Goal: Task Accomplishment & Management: Complete application form

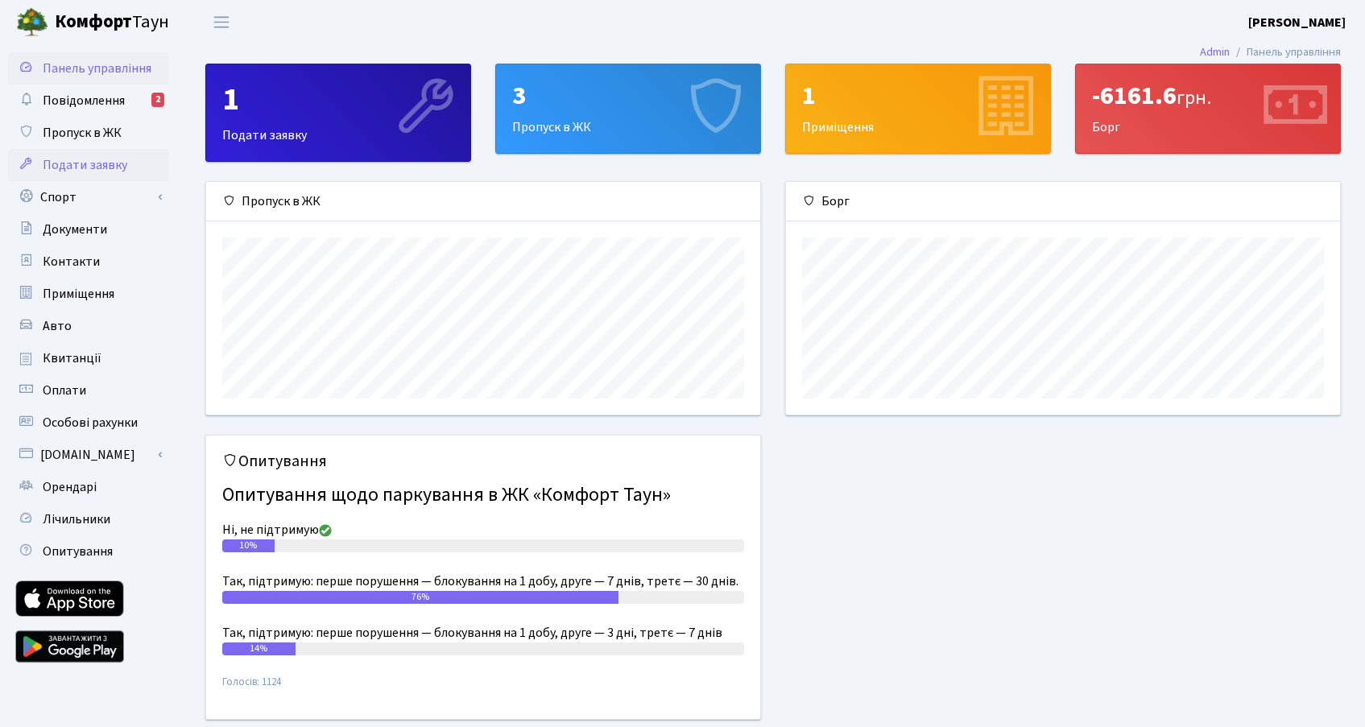
scroll to position [233, 554]
click at [84, 172] on span "Подати заявку" at bounding box center [85, 165] width 85 height 18
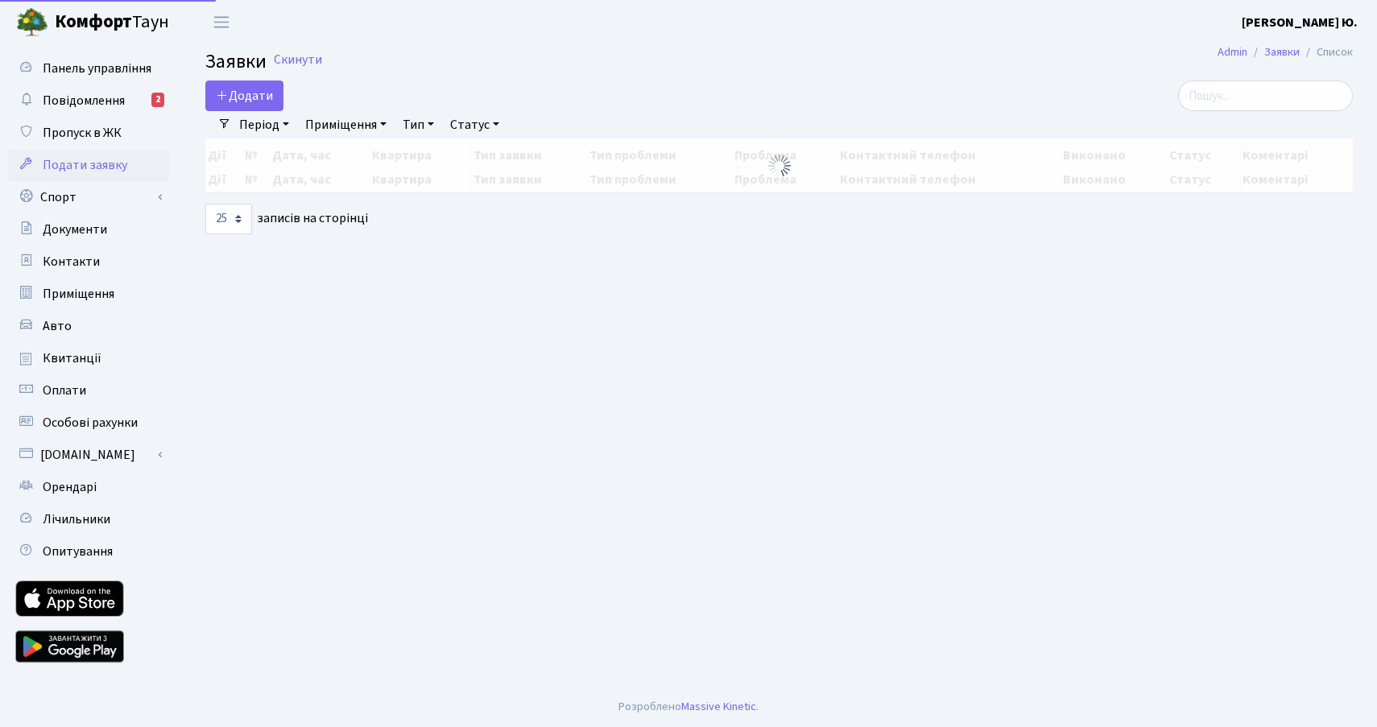
select select "25"
click at [69, 138] on span "Пропуск в ЖК" at bounding box center [82, 133] width 79 height 18
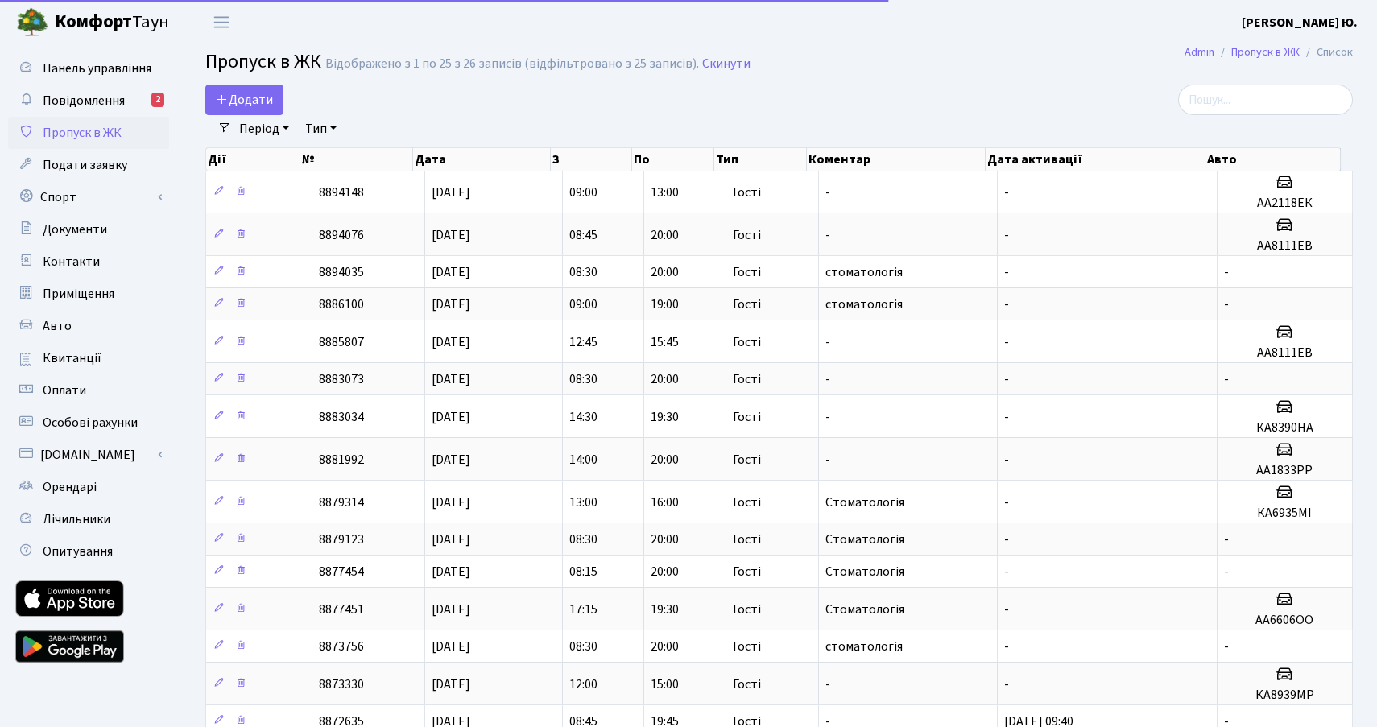
select select "25"
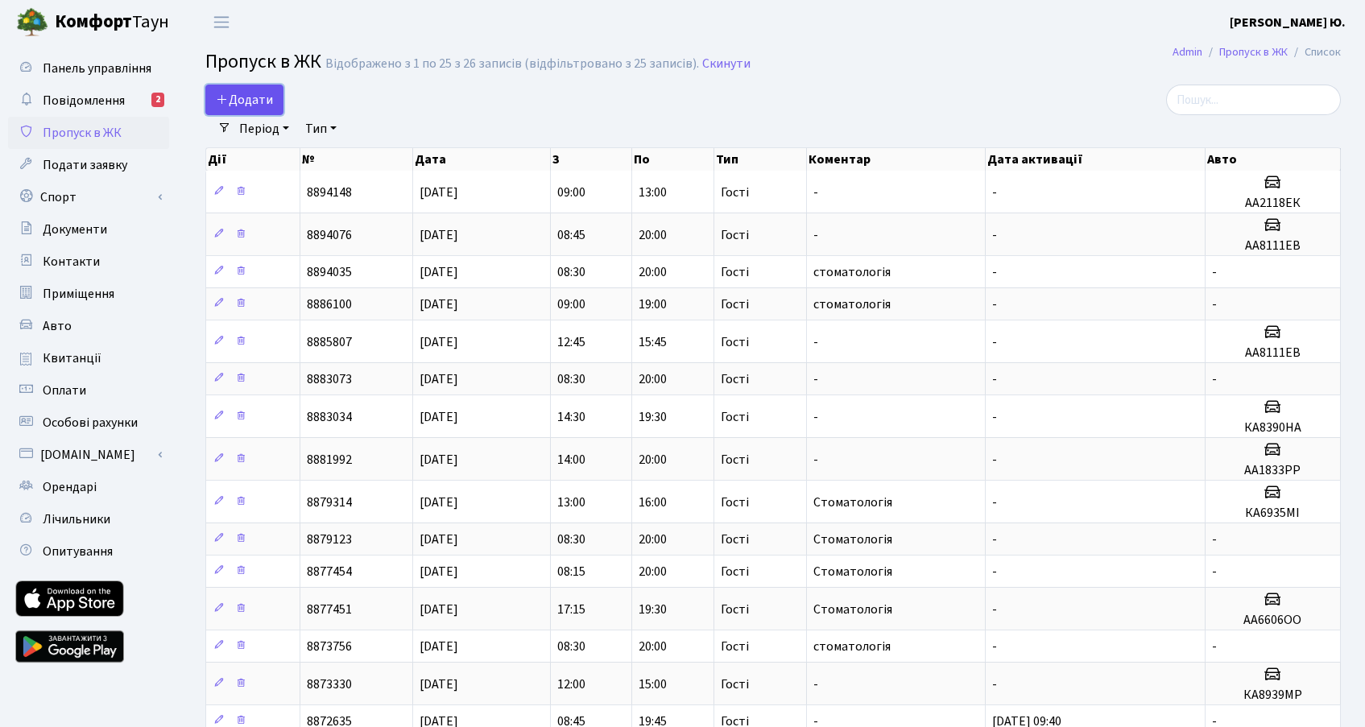
click at [228, 105] on icon at bounding box center [222, 99] width 13 height 13
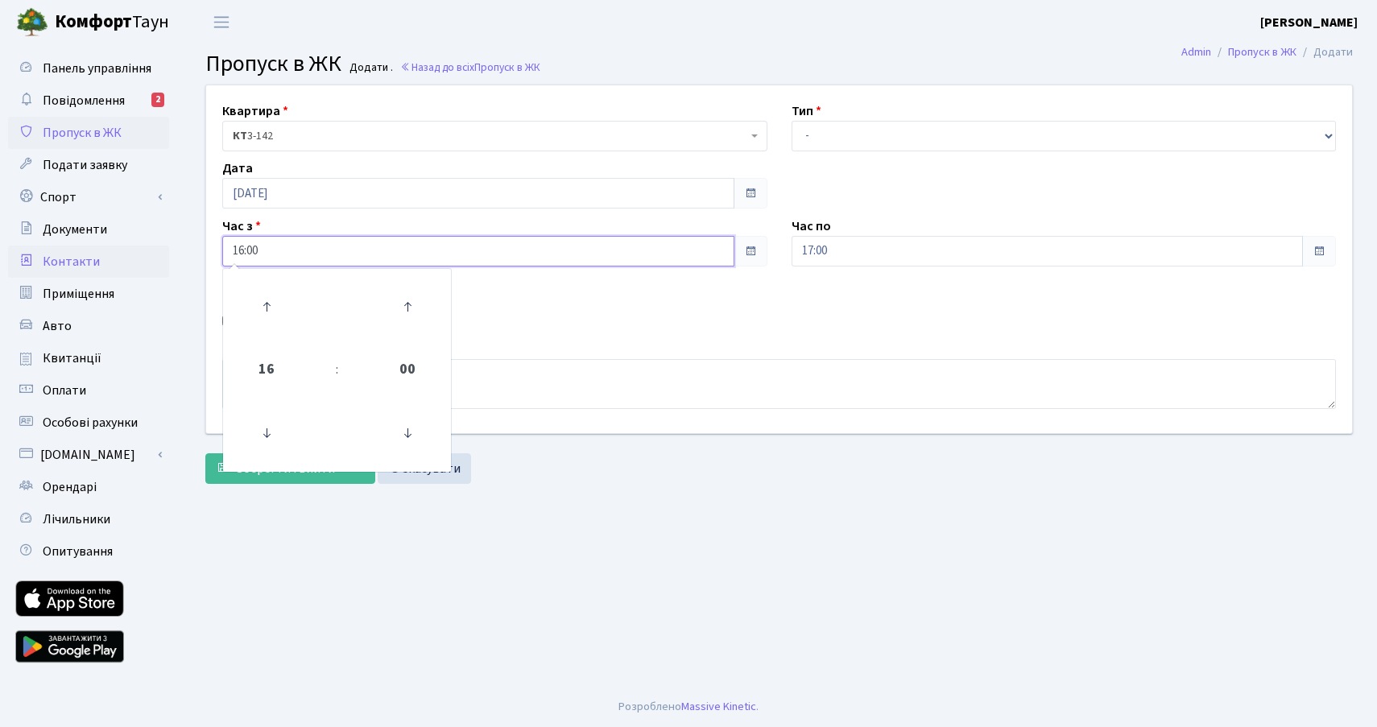
click at [154, 255] on div "Панель управління Повідомлення 2 Пропуск в ЖК Подати заявку Спорт Бронювання Ск…" at bounding box center [688, 365] width 1377 height 642
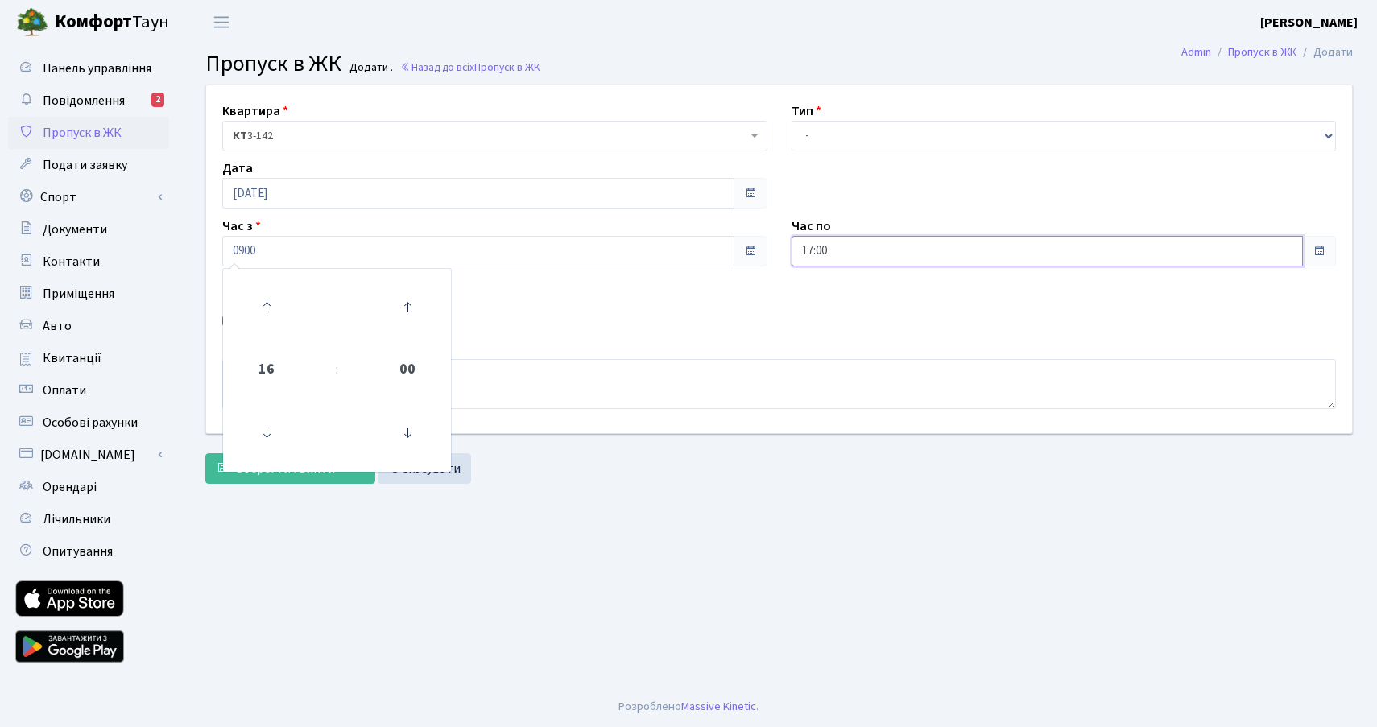
type input "09:00"
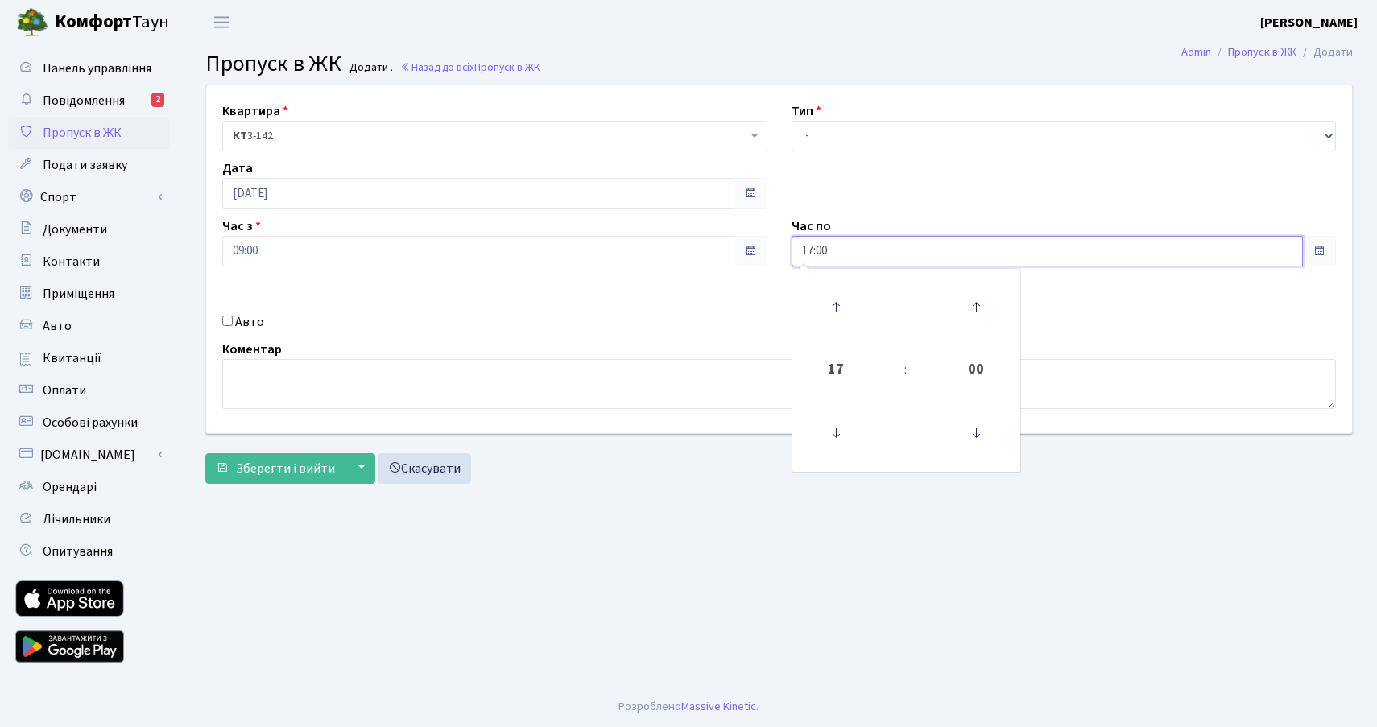
click at [843, 254] on input "17:00" at bounding box center [1047, 251] width 512 height 31
click at [840, 299] on icon at bounding box center [835, 306] width 43 height 43
type input "19:00"
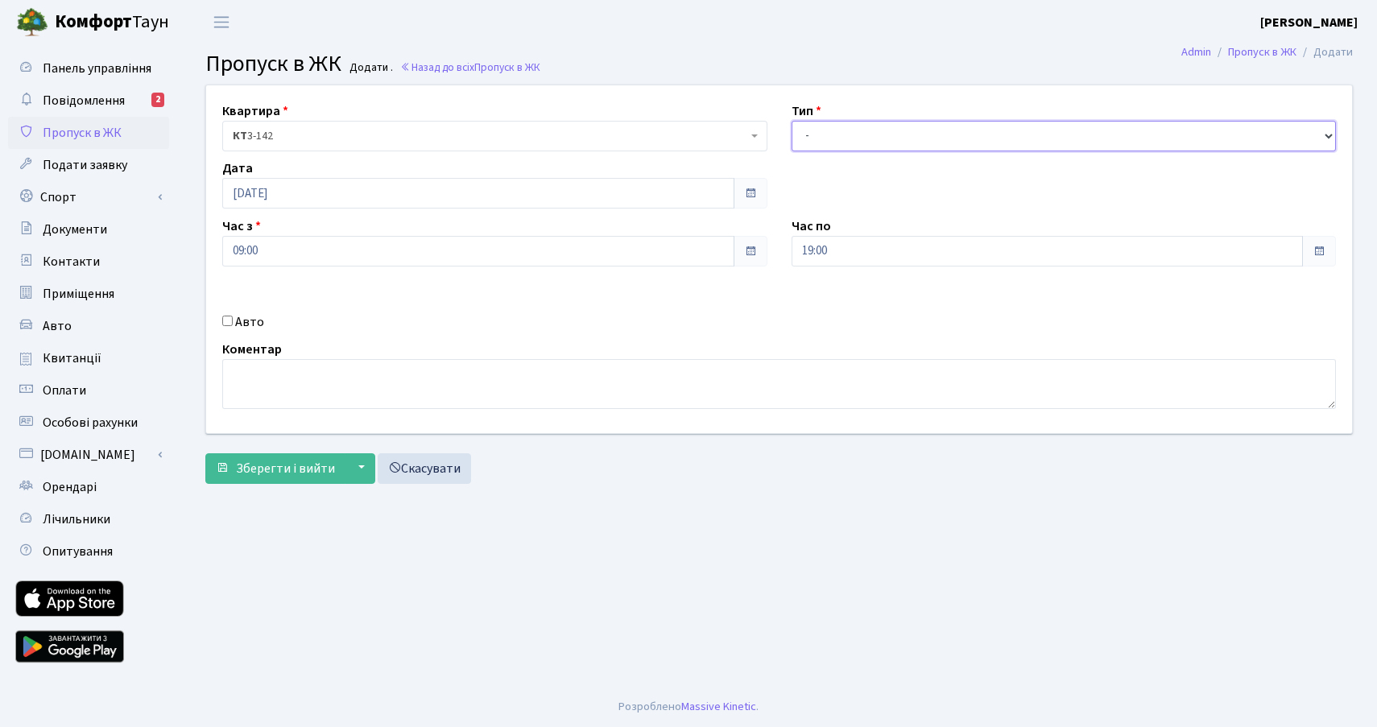
click at [827, 142] on select "- Доставка Таксі Гості Сервіс" at bounding box center [1063, 136] width 545 height 31
select select "3"
click at [791, 121] on select "- Доставка Таксі Гості Сервіс" at bounding box center [1063, 136] width 545 height 31
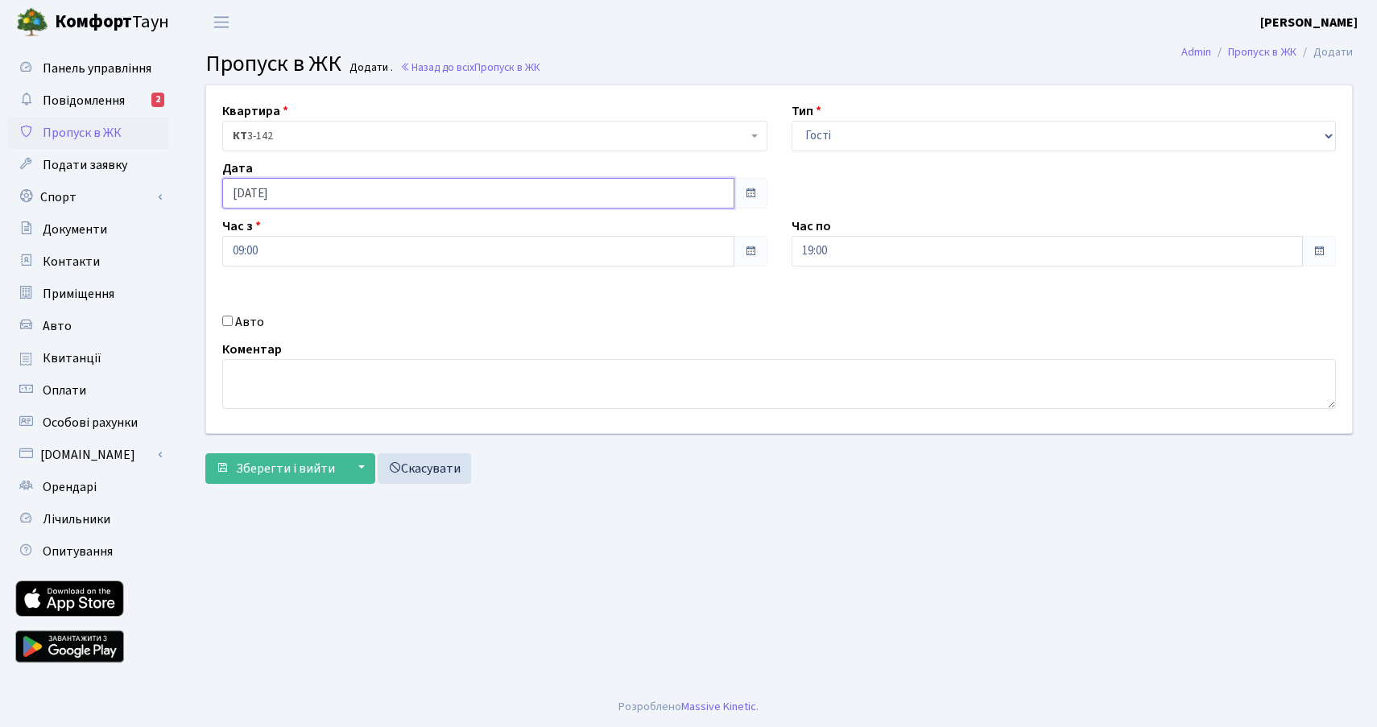
click at [250, 191] on input "[DATE]" at bounding box center [478, 193] width 512 height 31
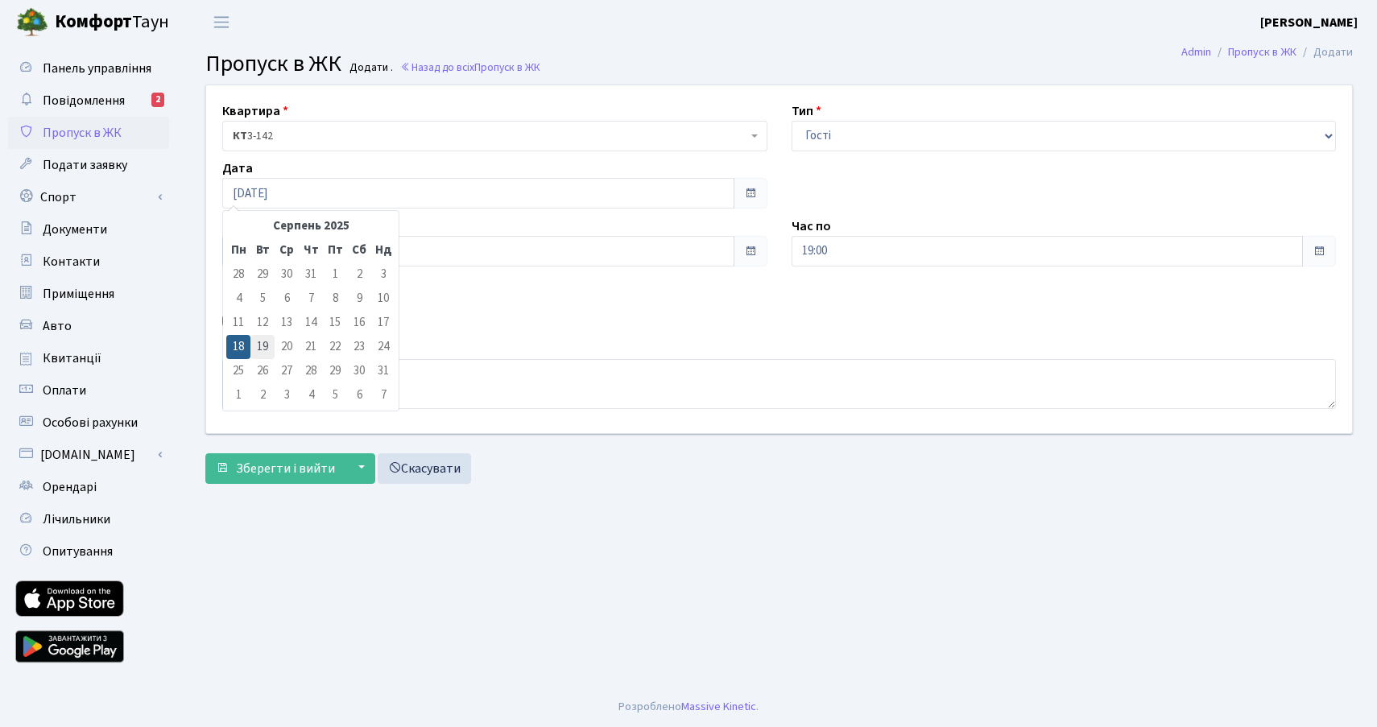
click at [266, 347] on td "19" at bounding box center [262, 347] width 24 height 24
type input "[DATE]"
click at [252, 321] on label "Авто" at bounding box center [249, 321] width 29 height 19
click at [233, 321] on input "Авто" at bounding box center [227, 321] width 10 height 10
checkbox input "true"
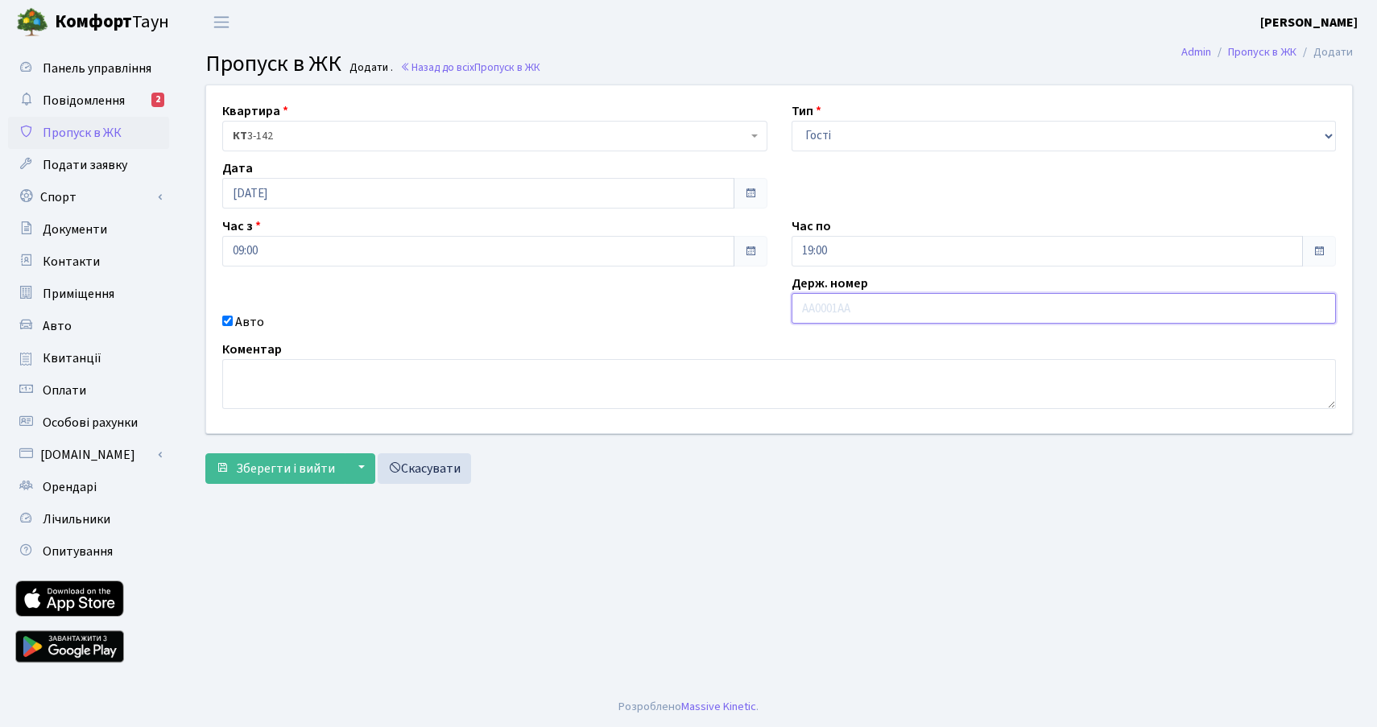
click at [825, 312] on input "text" at bounding box center [1063, 308] width 545 height 31
paste input "КA4889IC"
type input "КA4889IC"
click at [301, 468] on span "Зберегти і вийти" at bounding box center [285, 469] width 99 height 18
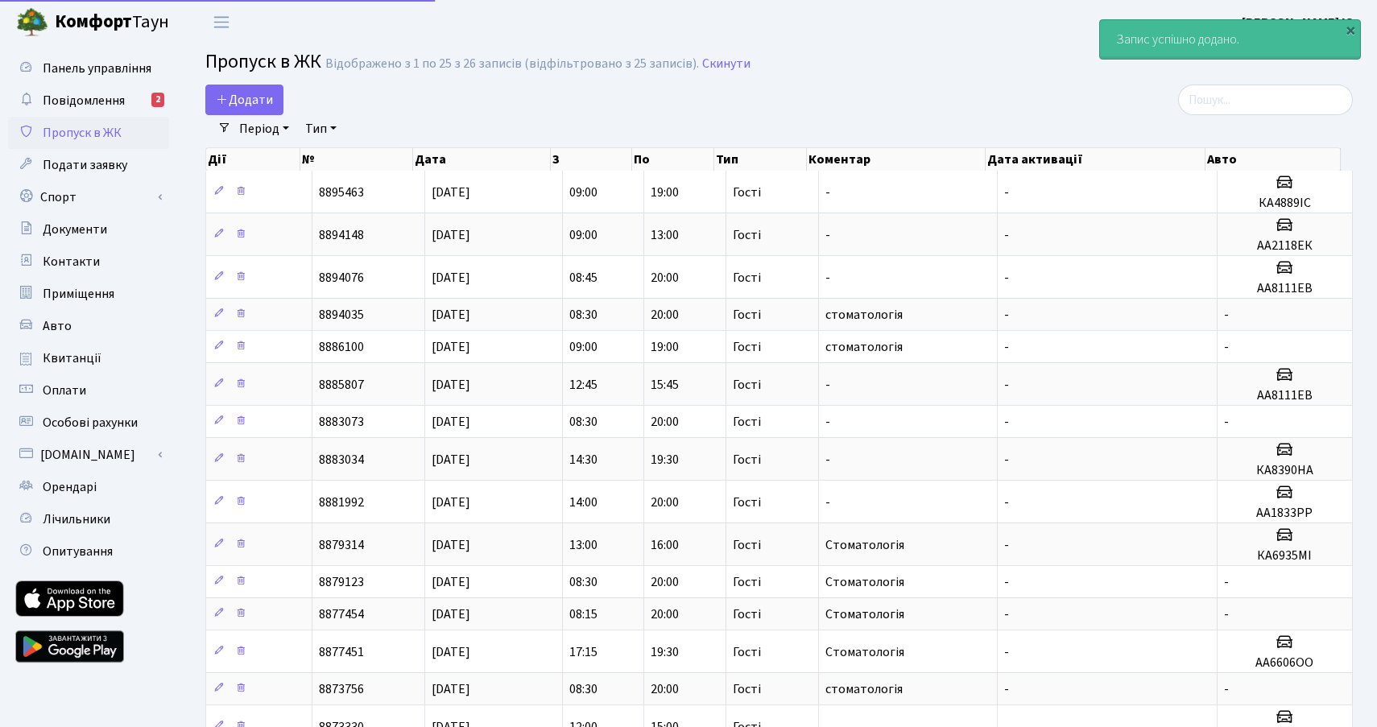
select select "25"
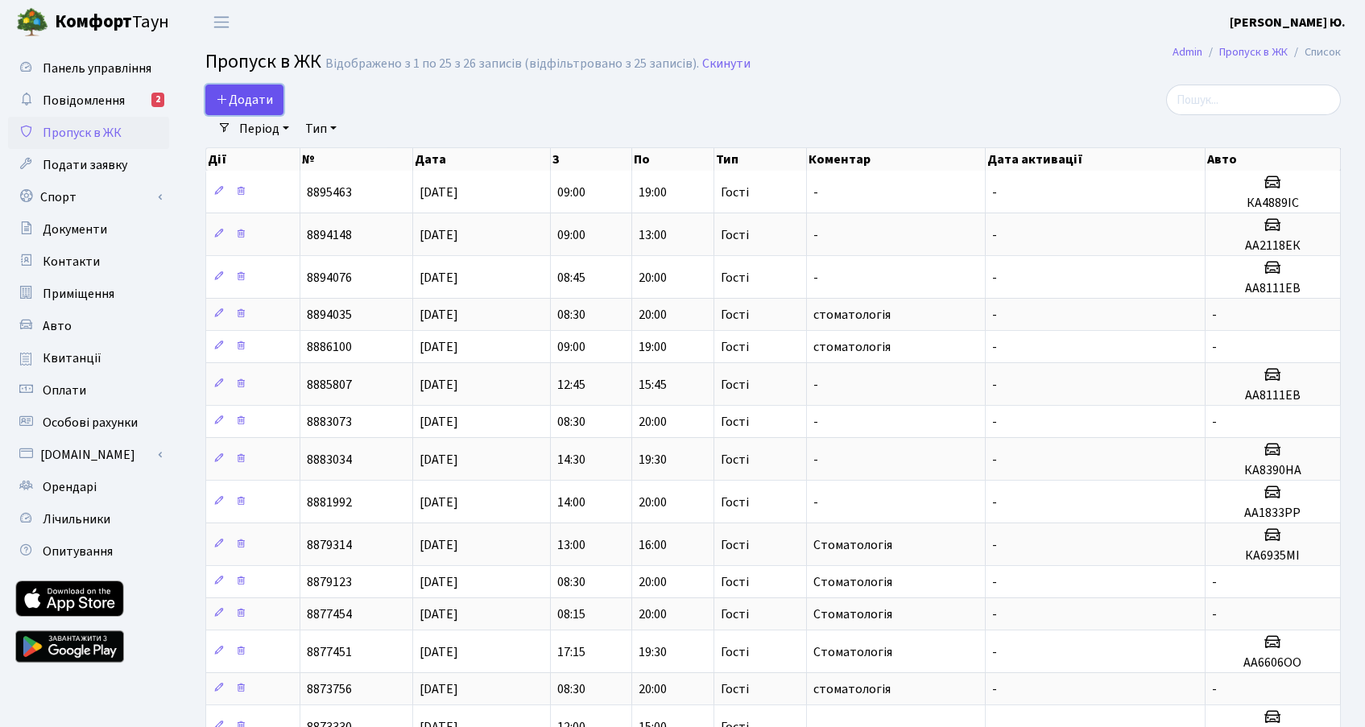
click at [254, 100] on span "Додати" at bounding box center [244, 100] width 57 height 18
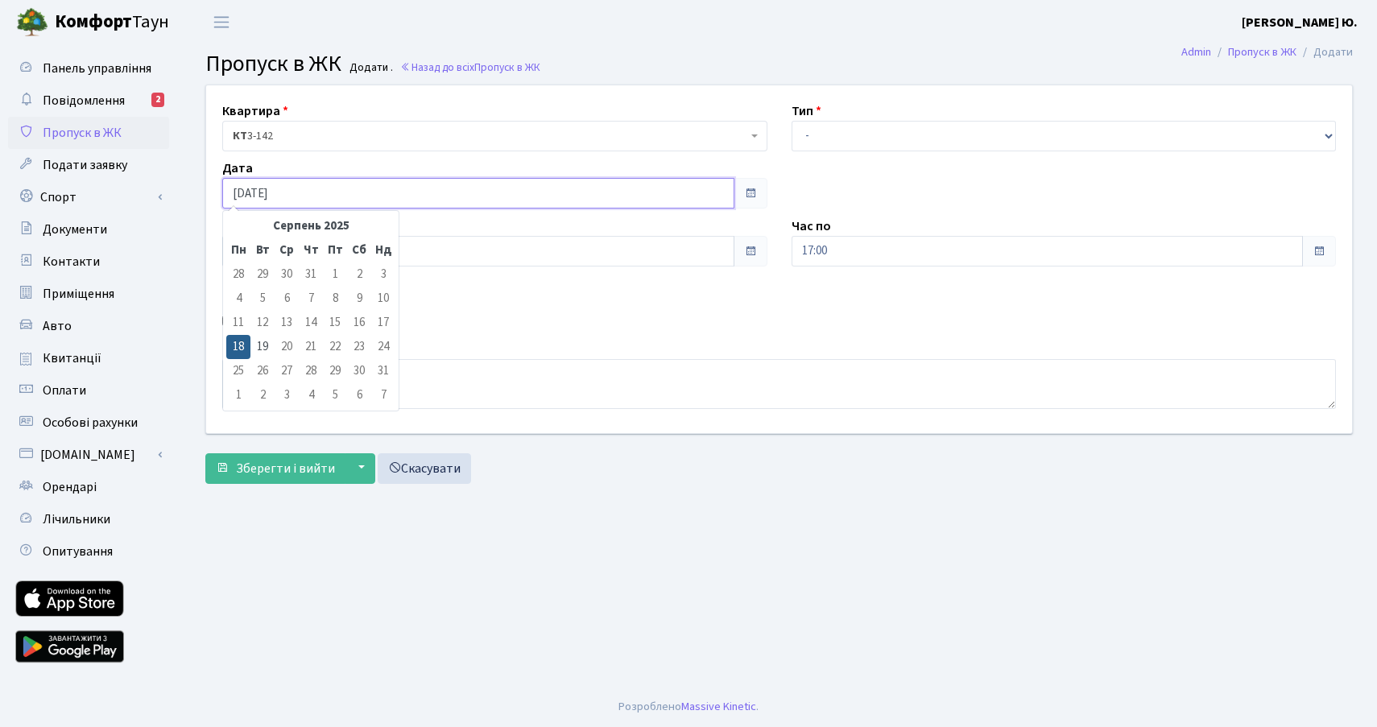
click at [291, 196] on input "[DATE]" at bounding box center [478, 193] width 512 height 31
click at [268, 343] on td "19" at bounding box center [262, 347] width 24 height 24
type input "19.08.2025"
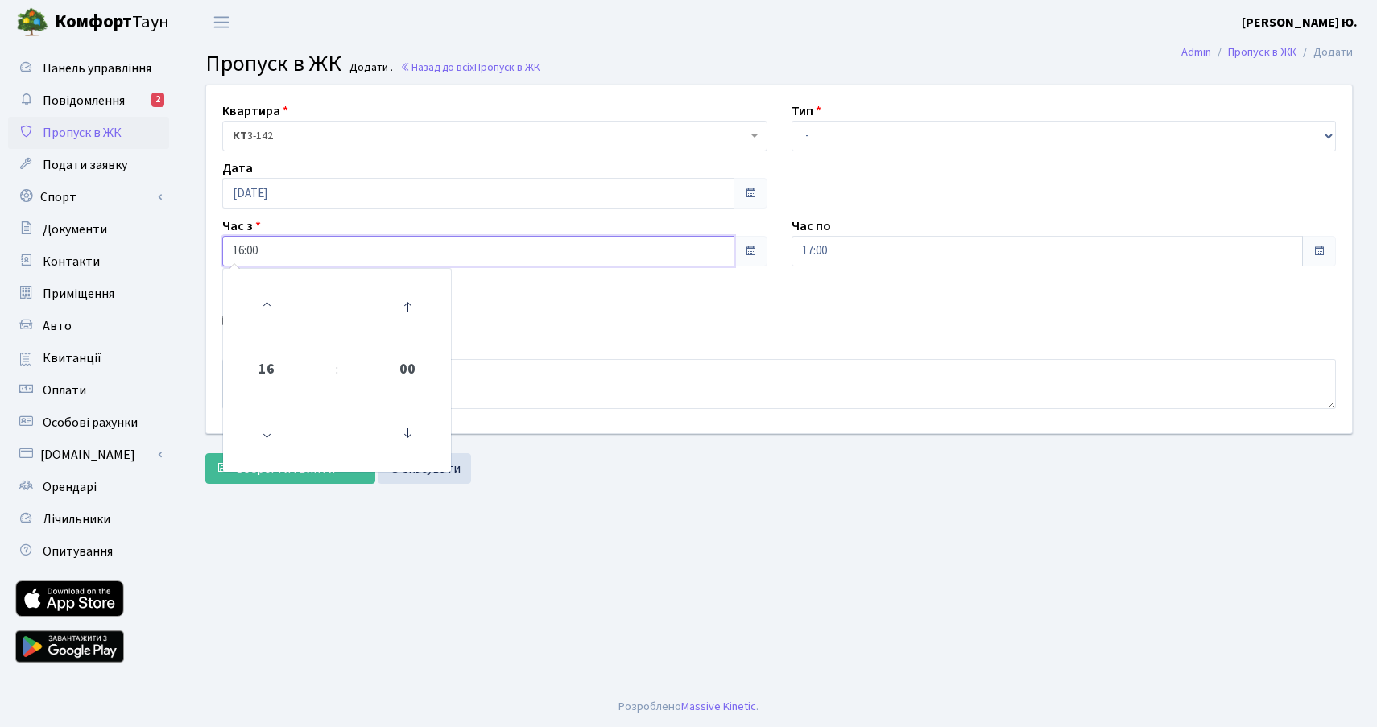
drag, startPoint x: 279, startPoint y: 251, endPoint x: 221, endPoint y: 252, distance: 57.2
click at [221, 252] on div "Час з 16:00 16 : 00 00 01 02 03 04 05 06 07 08 09 10 11 12 13 14 15 16 17 18 19…" at bounding box center [494, 242] width 569 height 50
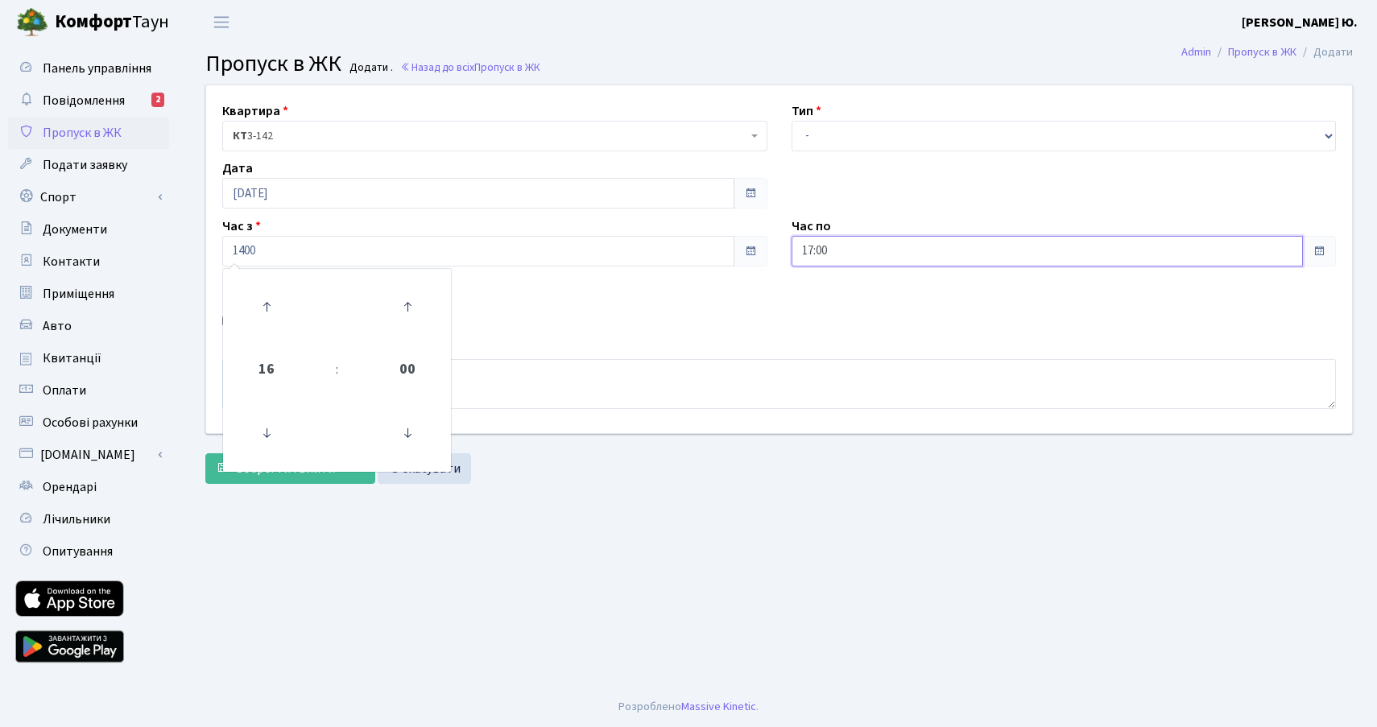
type input "14:00"
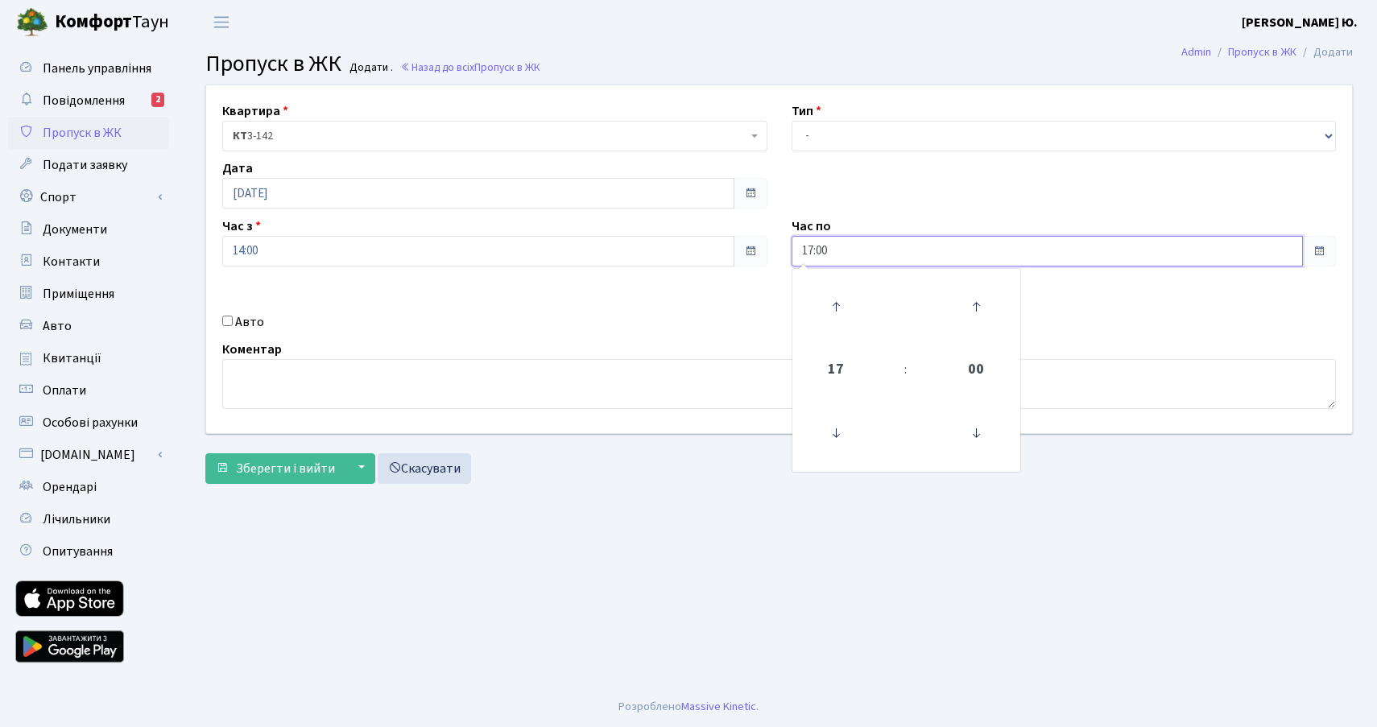
click at [864, 256] on input "17:00" at bounding box center [1047, 251] width 512 height 31
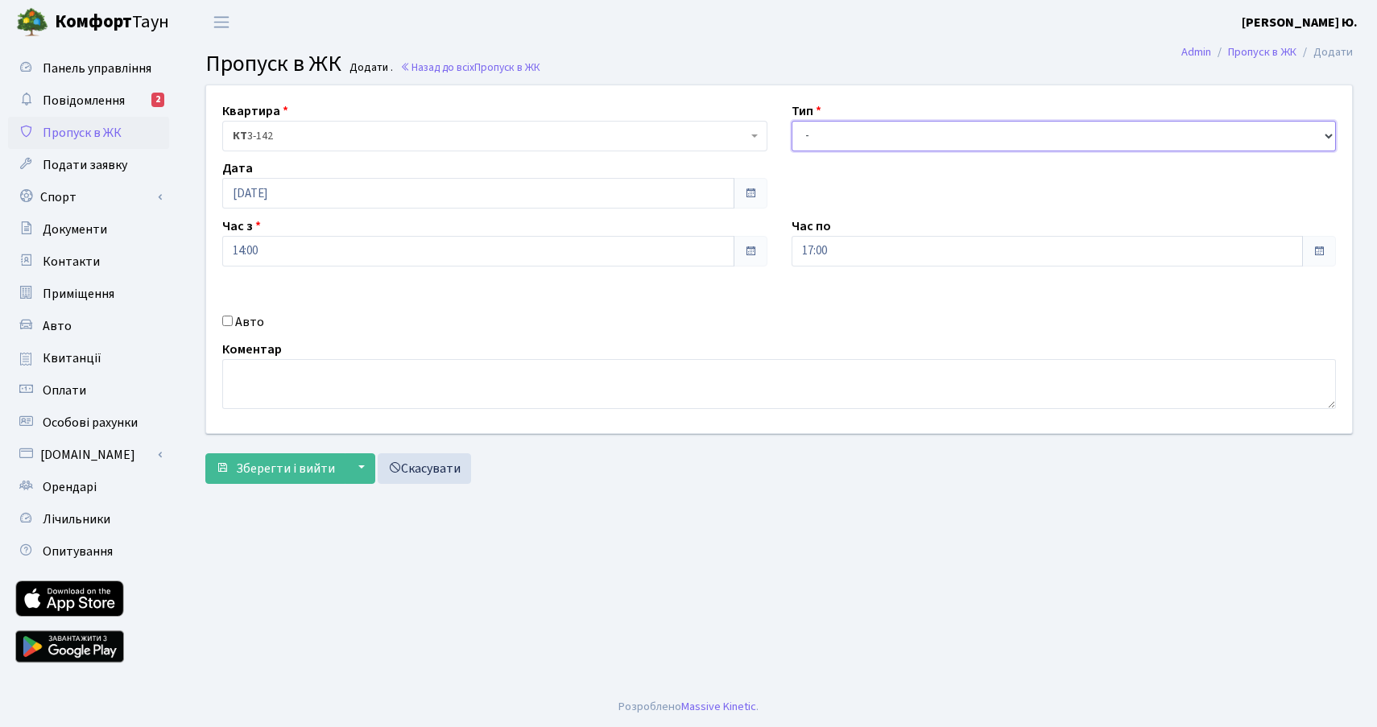
drag, startPoint x: 849, startPoint y: 138, endPoint x: 849, endPoint y: 150, distance: 11.3
click at [848, 138] on select "- Доставка Таксі Гості Сервіс" at bounding box center [1063, 136] width 545 height 31
select select "3"
click at [791, 121] on select "- Доставка Таксі Гості Сервіс" at bounding box center [1063, 136] width 545 height 31
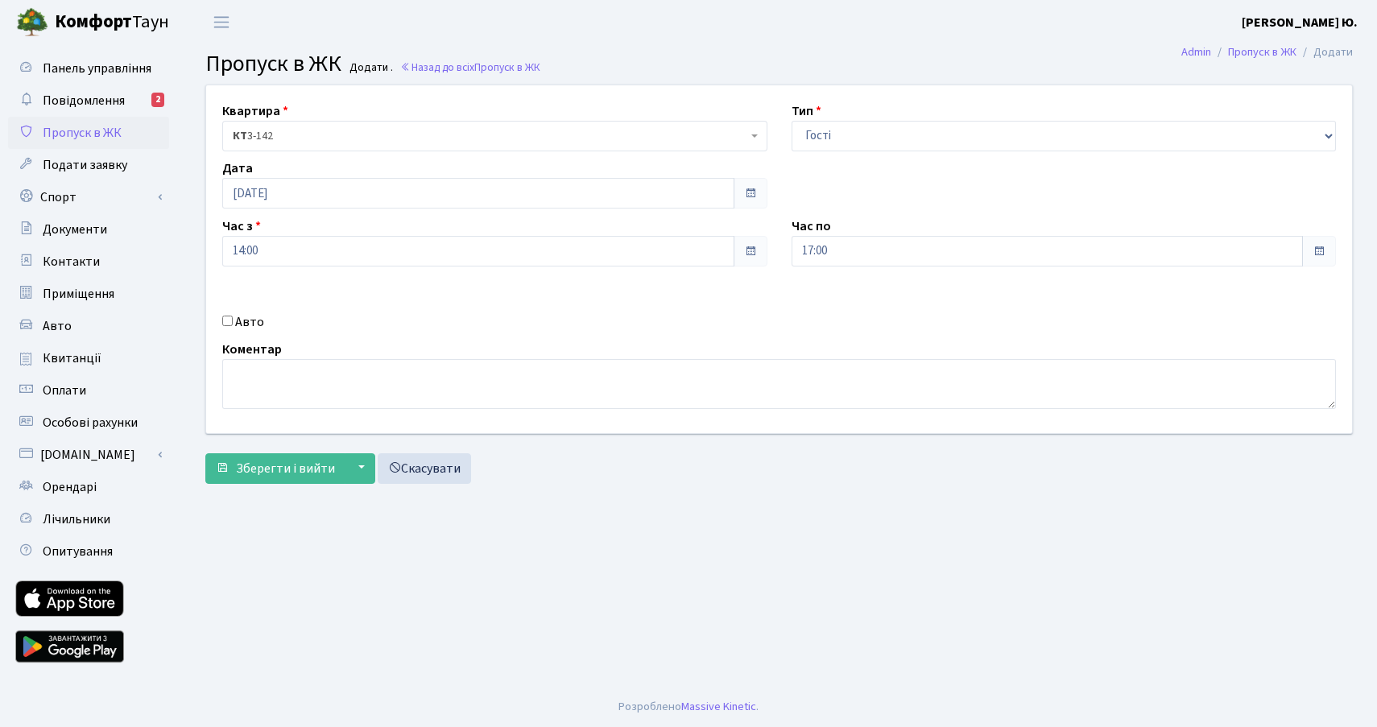
click at [242, 320] on label "Авто" at bounding box center [249, 321] width 29 height 19
click at [233, 320] on input "Авто" at bounding box center [227, 321] width 10 height 10
checkbox input "true"
click at [865, 317] on input "text" at bounding box center [1063, 308] width 545 height 31
paste input "АА8111ЕВ"
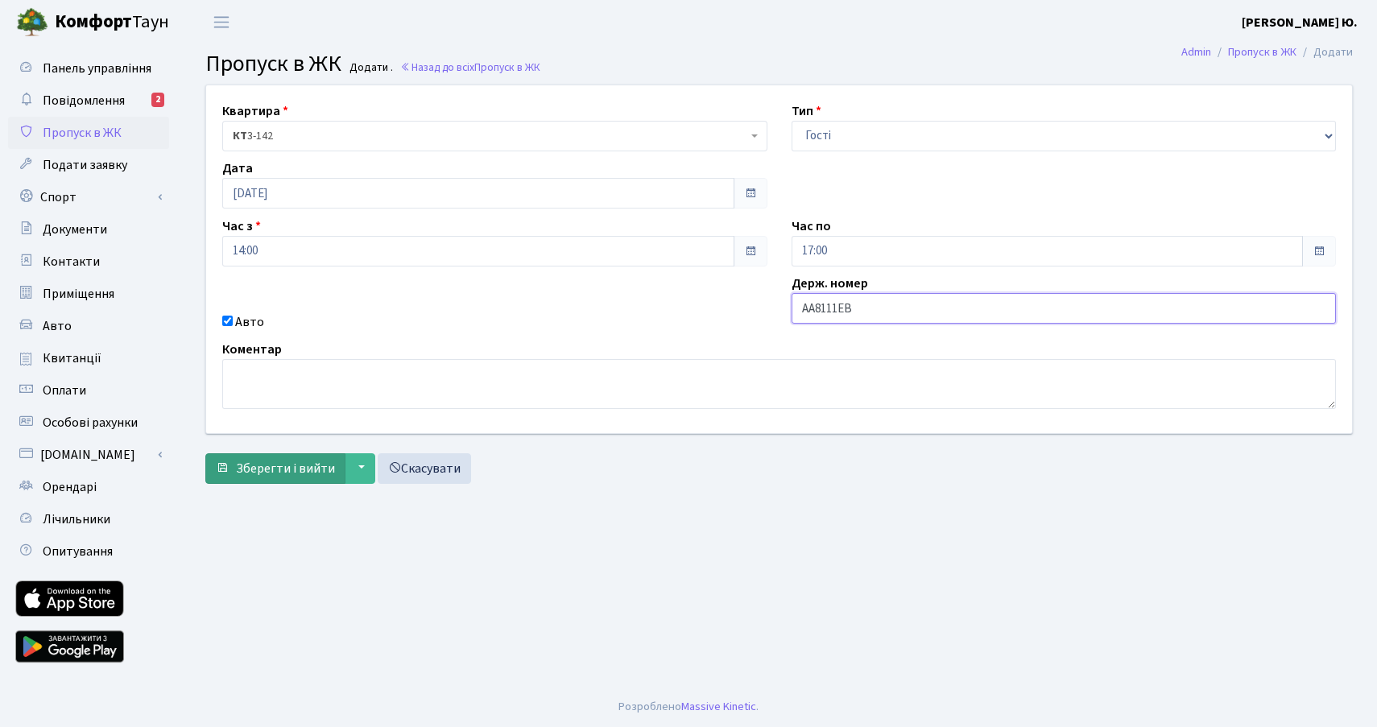
type input "АА8111ЕВ"
click at [246, 463] on span "Зберегти і вийти" at bounding box center [285, 469] width 99 height 18
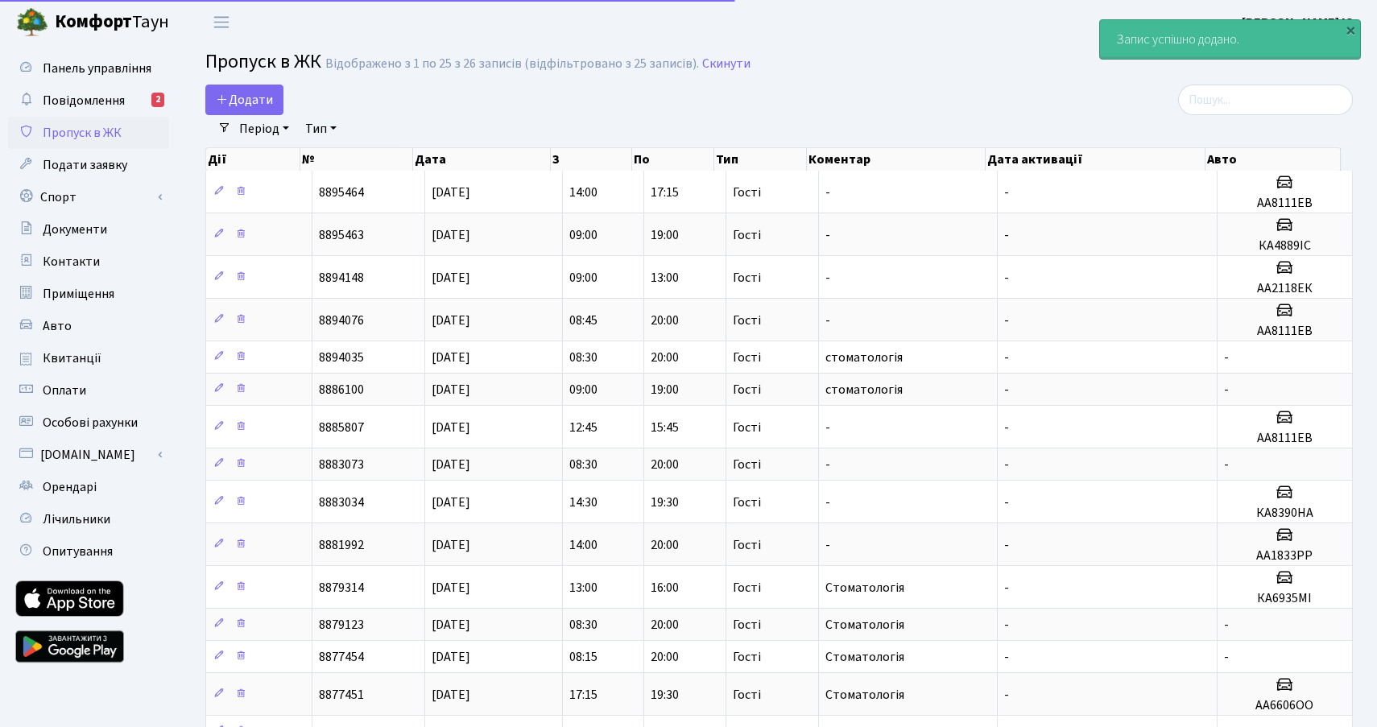
select select "25"
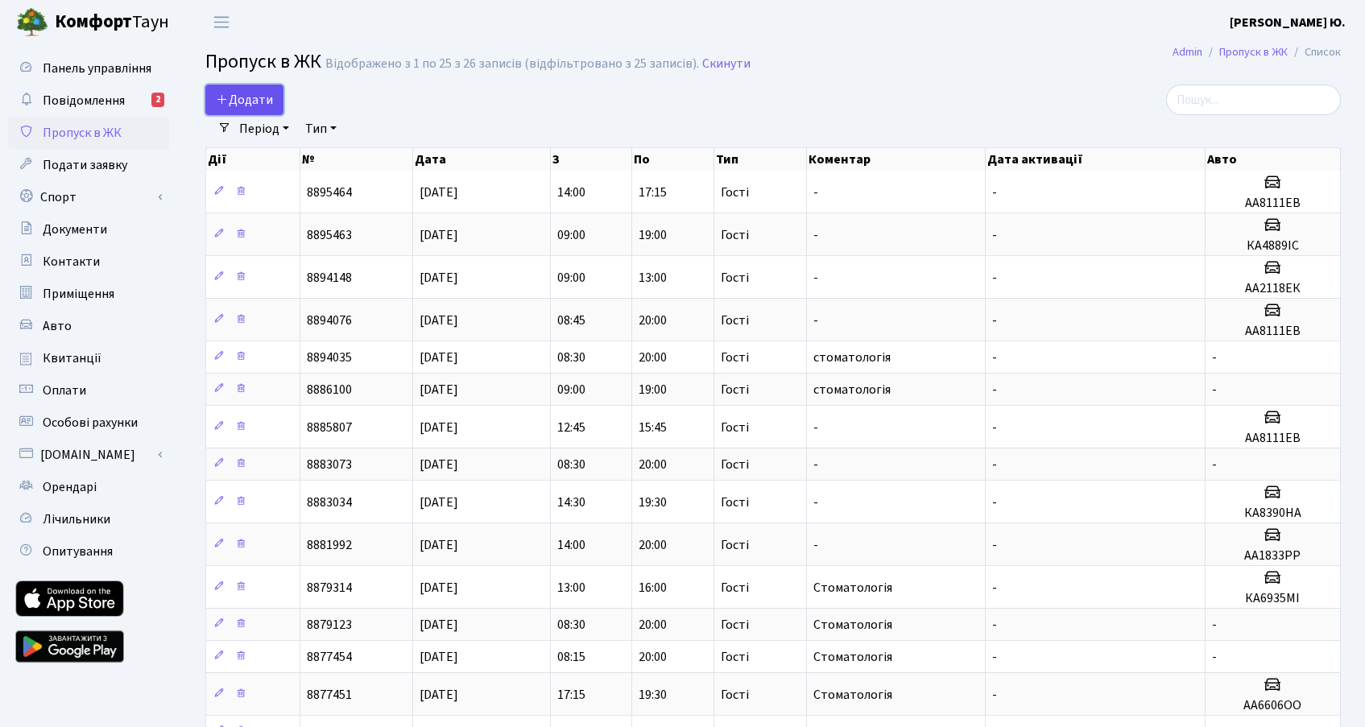
click at [244, 113] on link "Додати" at bounding box center [244, 100] width 78 height 31
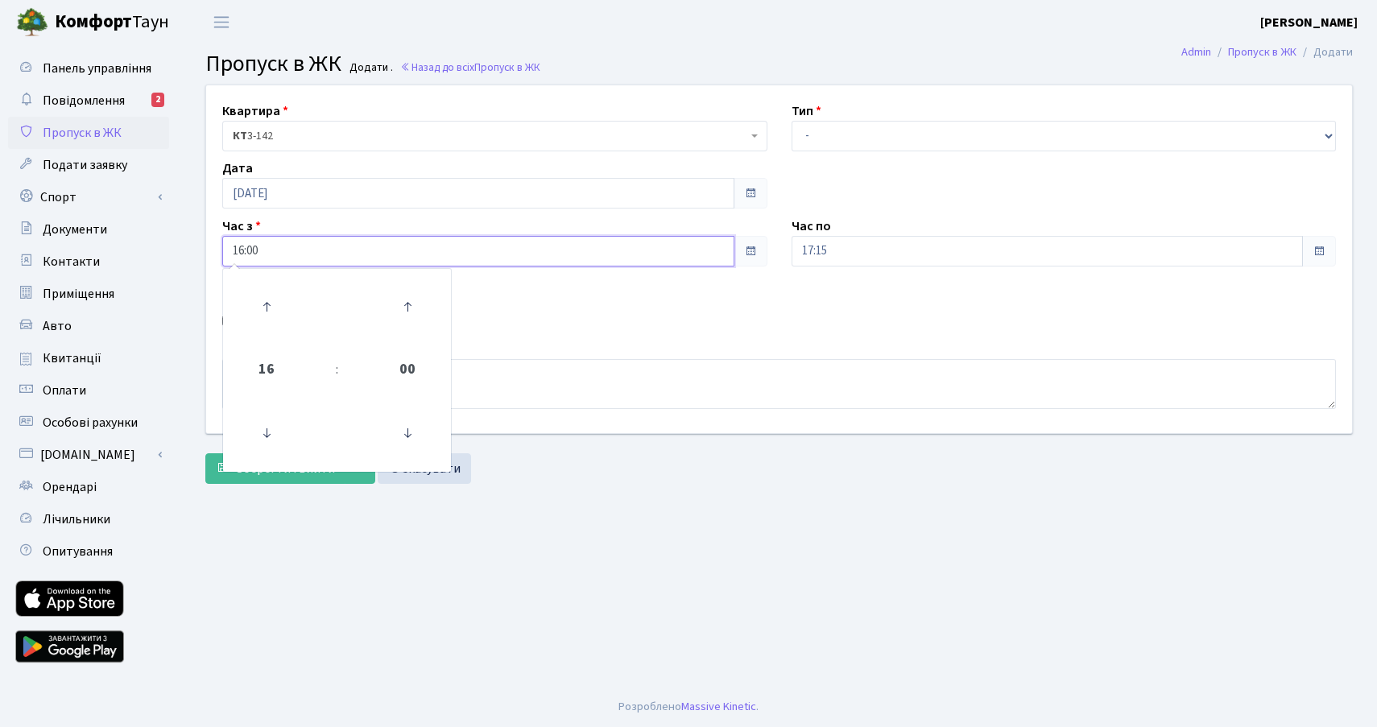
drag, startPoint x: 280, startPoint y: 246, endPoint x: 231, endPoint y: 261, distance: 51.2
click at [231, 261] on input "16:00" at bounding box center [478, 251] width 512 height 31
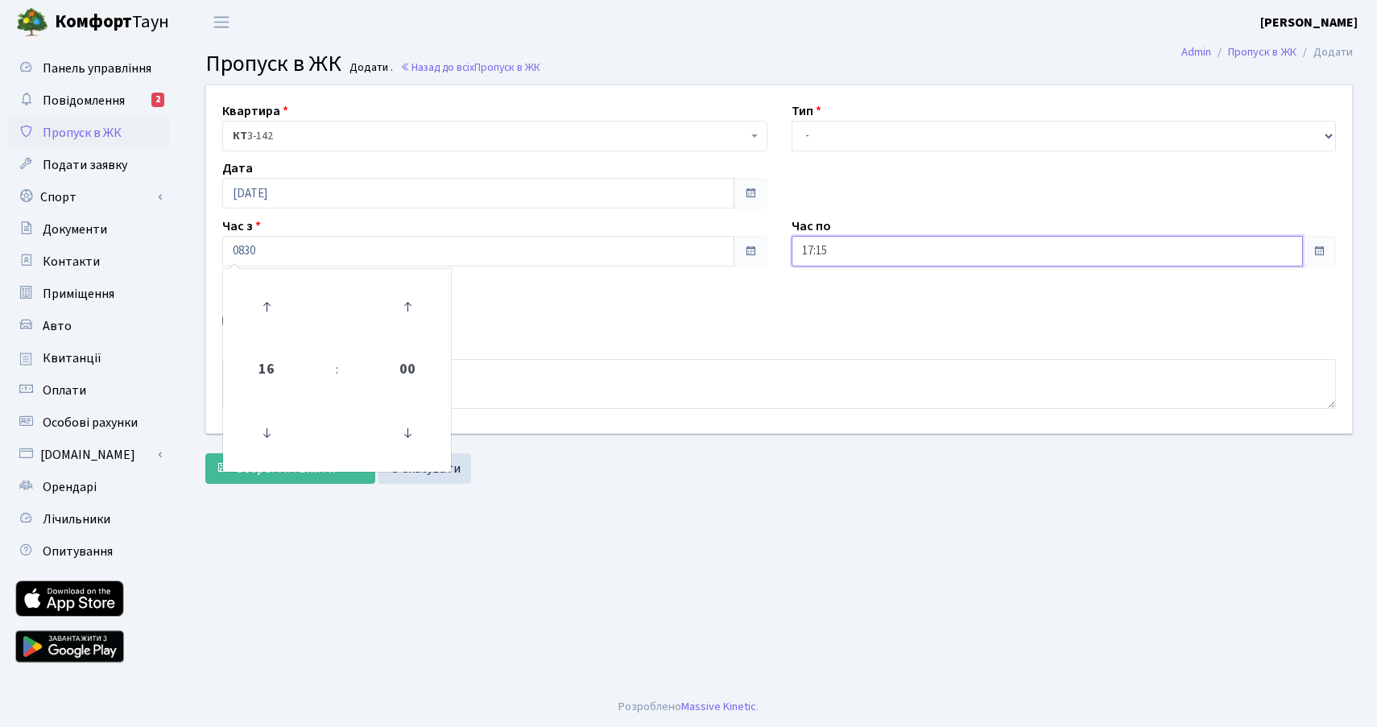
type input "08:30"
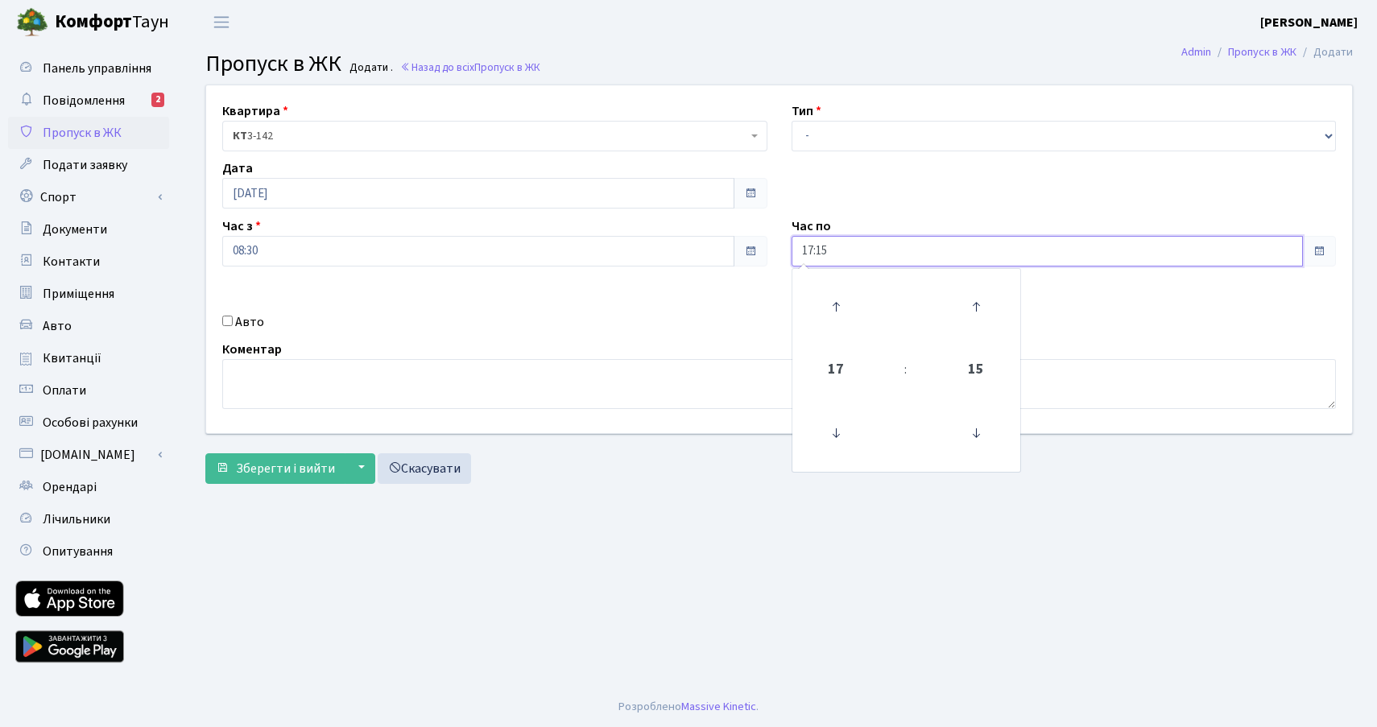
drag, startPoint x: 843, startPoint y: 252, endPoint x: 785, endPoint y: 252, distance: 58.0
click at [785, 252] on div "Час по 17:15 17 : 15 00 01 02 03 04 05 06 07 08 09 10 11 12 13 14 15 16 17 18 1…" at bounding box center [1063, 242] width 569 height 50
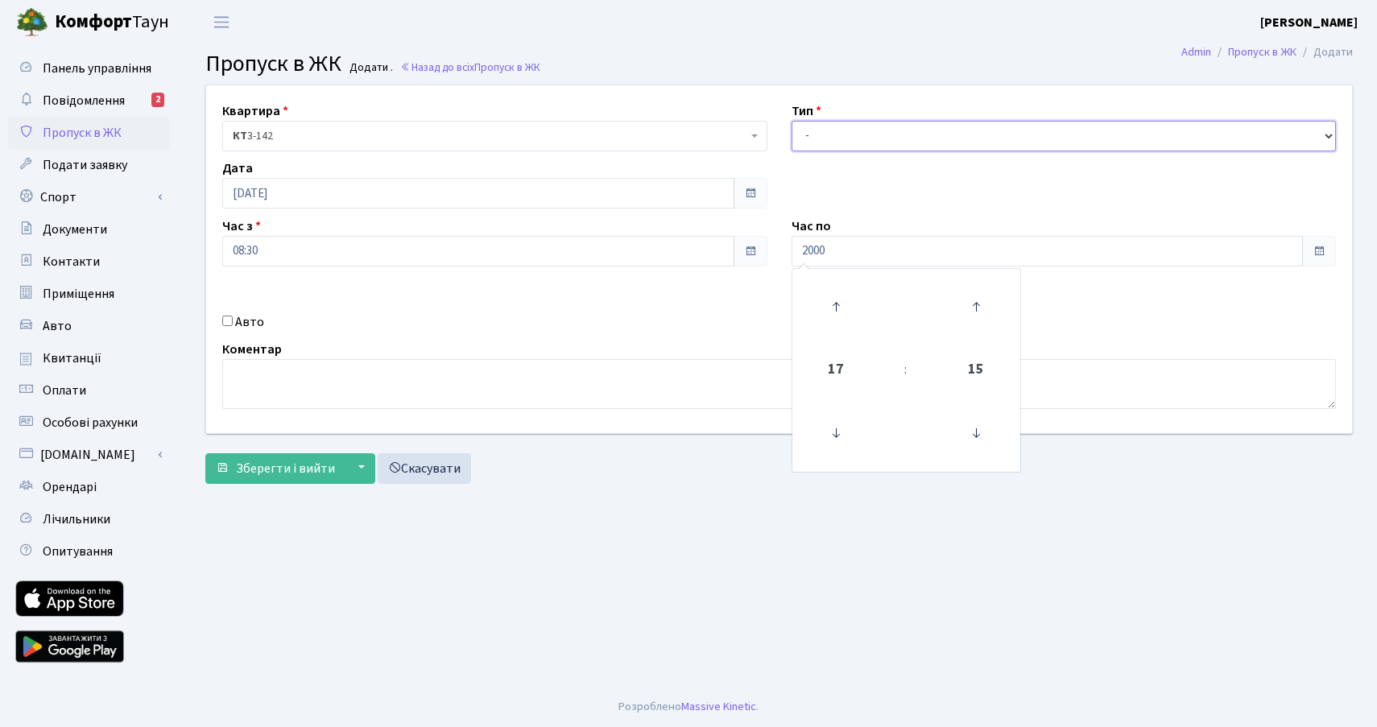
type input "20:00"
drag, startPoint x: 806, startPoint y: 140, endPoint x: 809, endPoint y: 150, distance: 10.2
click at [806, 140] on select "- Доставка Таксі Гості Сервіс" at bounding box center [1063, 136] width 545 height 31
select select "3"
click at [791, 121] on select "- Доставка Таксі Гості Сервіс" at bounding box center [1063, 136] width 545 height 31
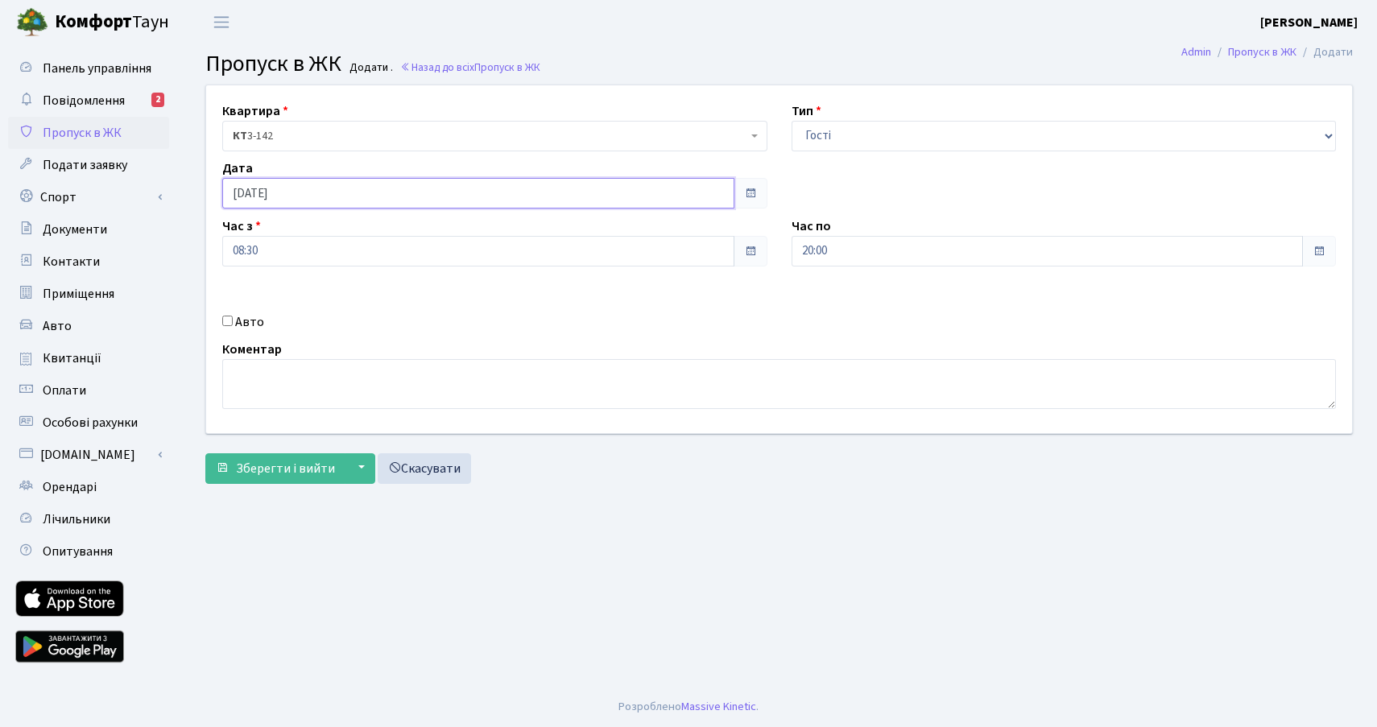
click at [295, 200] on input "[DATE]" at bounding box center [478, 193] width 512 height 31
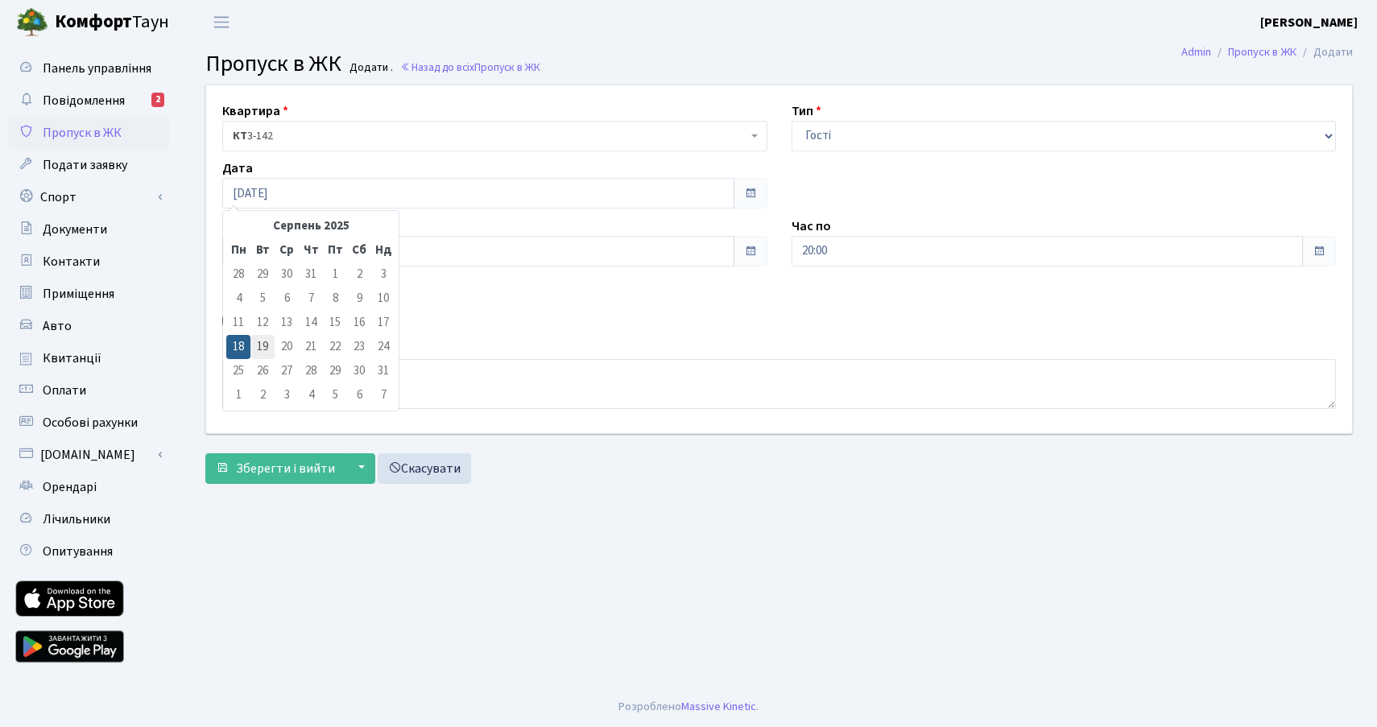
click at [269, 343] on td "19" at bounding box center [262, 347] width 24 height 24
type input "[DATE]"
click at [349, 374] on textarea at bounding box center [778, 384] width 1113 height 50
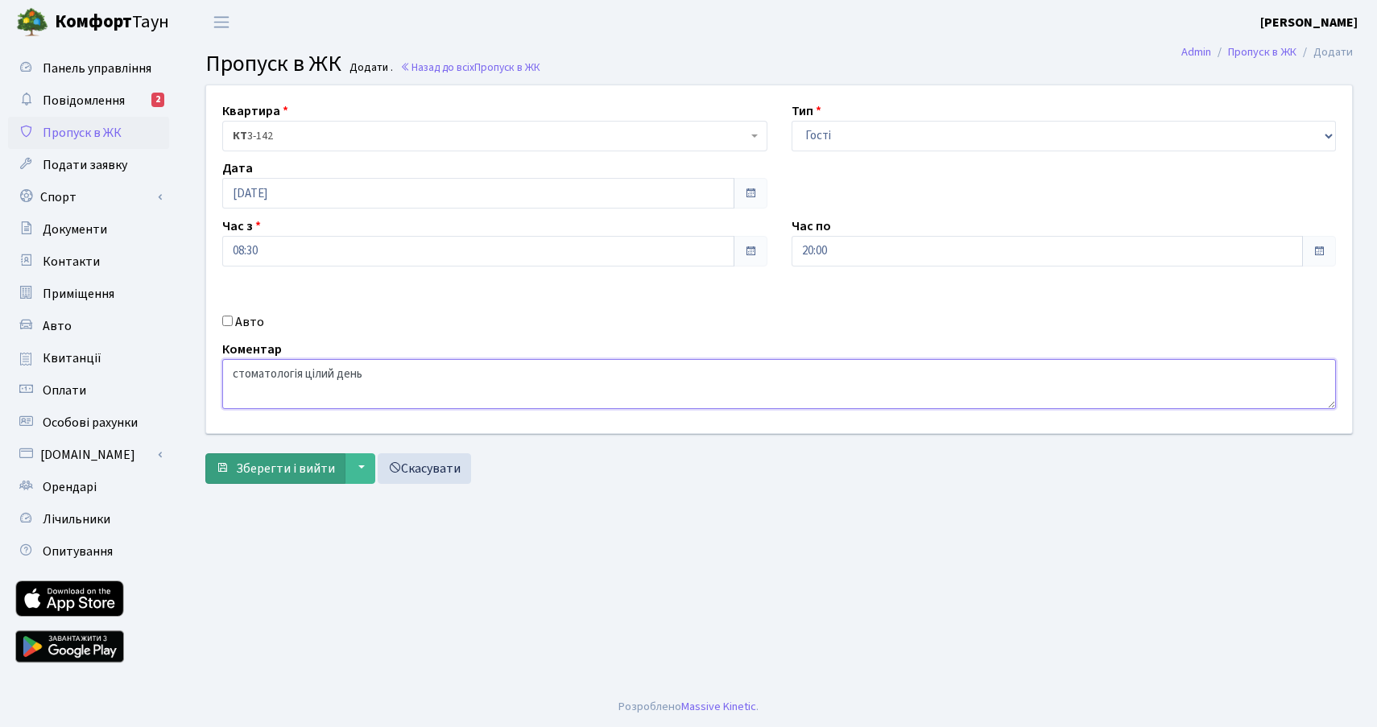
type textarea "стоматологія цілий день"
click at [263, 472] on span "Зберегти і вийти" at bounding box center [285, 469] width 99 height 18
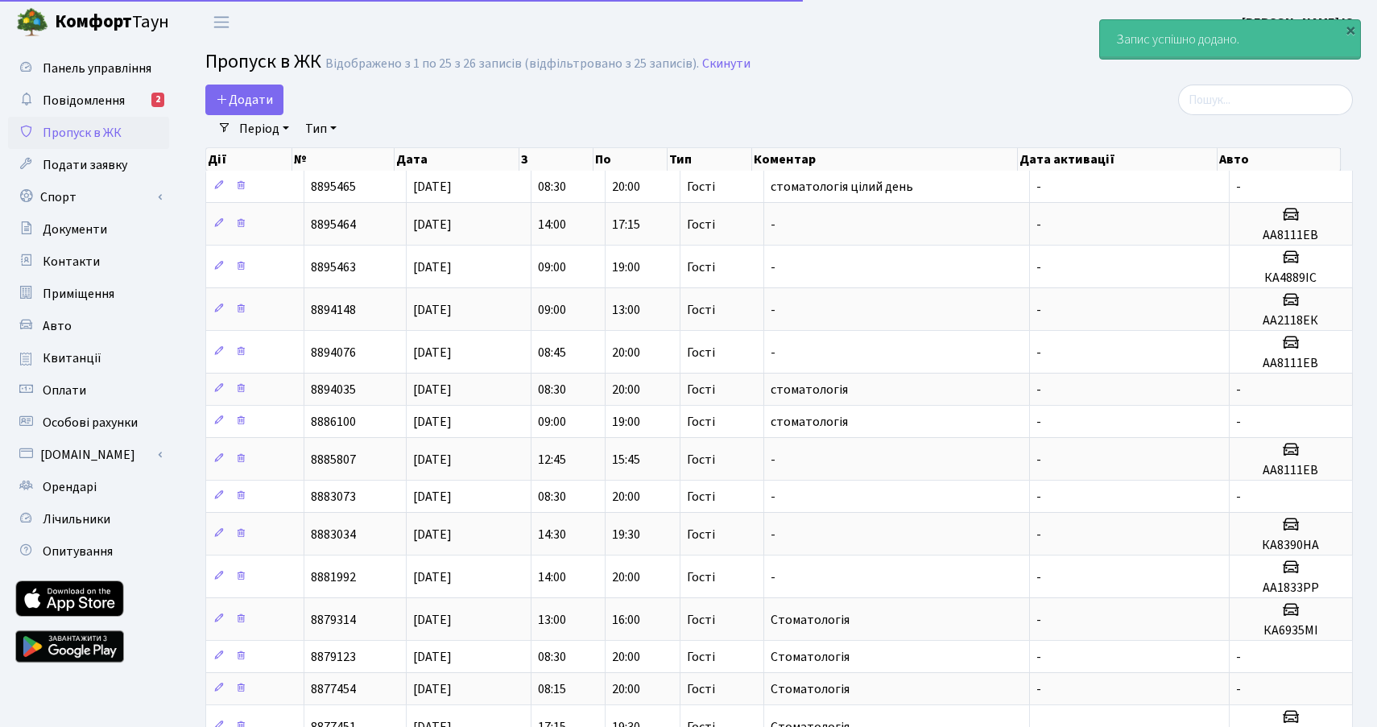
select select "25"
